Goal: Obtain resource: Download file/media

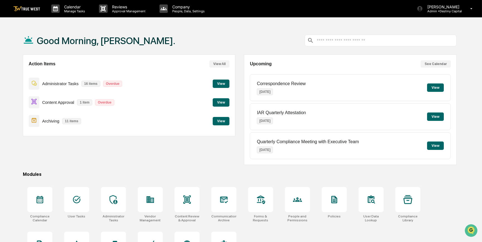
click at [221, 104] on button "View" at bounding box center [221, 102] width 17 height 8
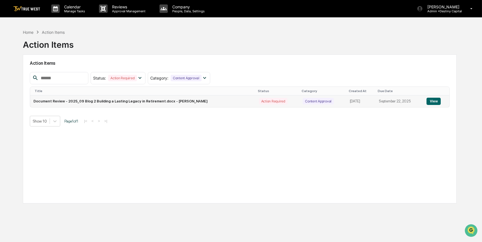
click at [435, 101] on button "View" at bounding box center [433, 101] width 14 height 7
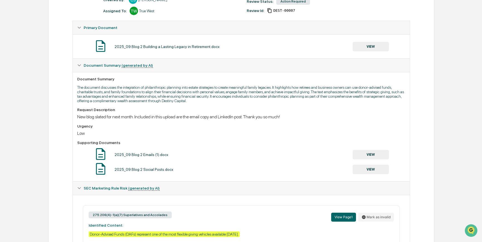
scroll to position [22, 0]
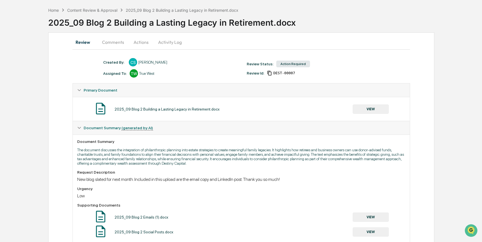
click at [368, 109] on button "VIEW" at bounding box center [370, 108] width 36 height 9
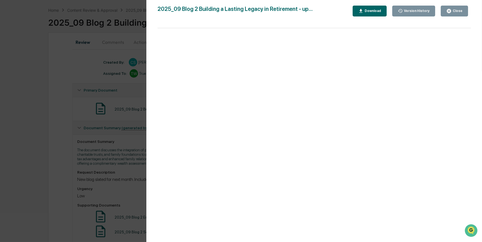
click at [381, 9] on div "Download" at bounding box center [372, 11] width 18 height 4
click at [21, 172] on div "Version History [DATE] 03:39 PM [PERSON_NAME] [DATE] 07:16 PM [PERSON_NAME] 202…" at bounding box center [241, 121] width 482 height 242
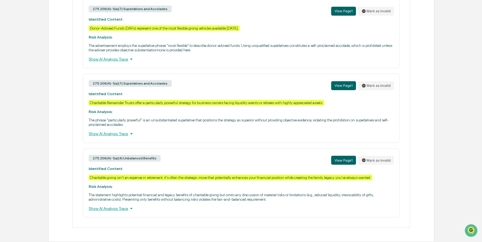
scroll to position [301, 0]
